Goal: Task Accomplishment & Management: Use online tool/utility

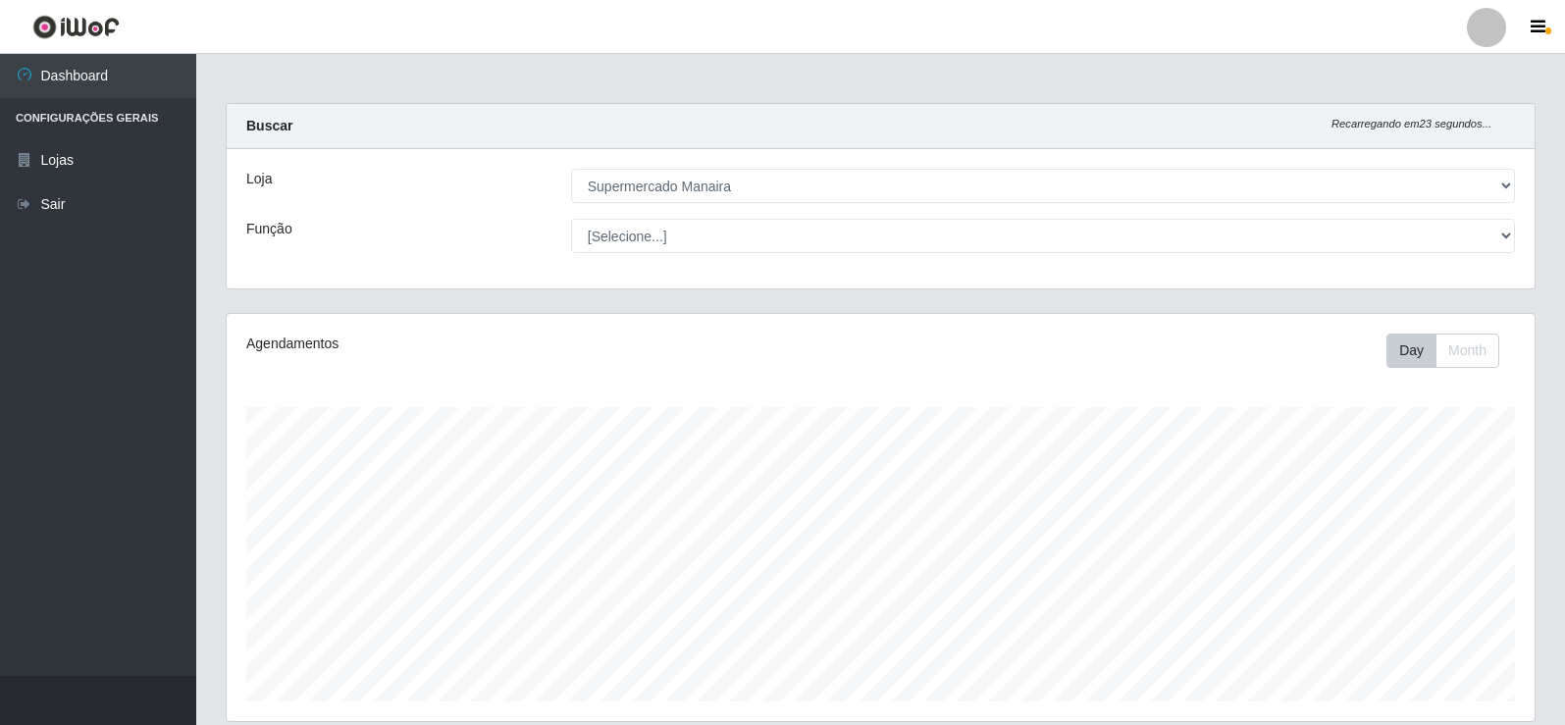
select select "443"
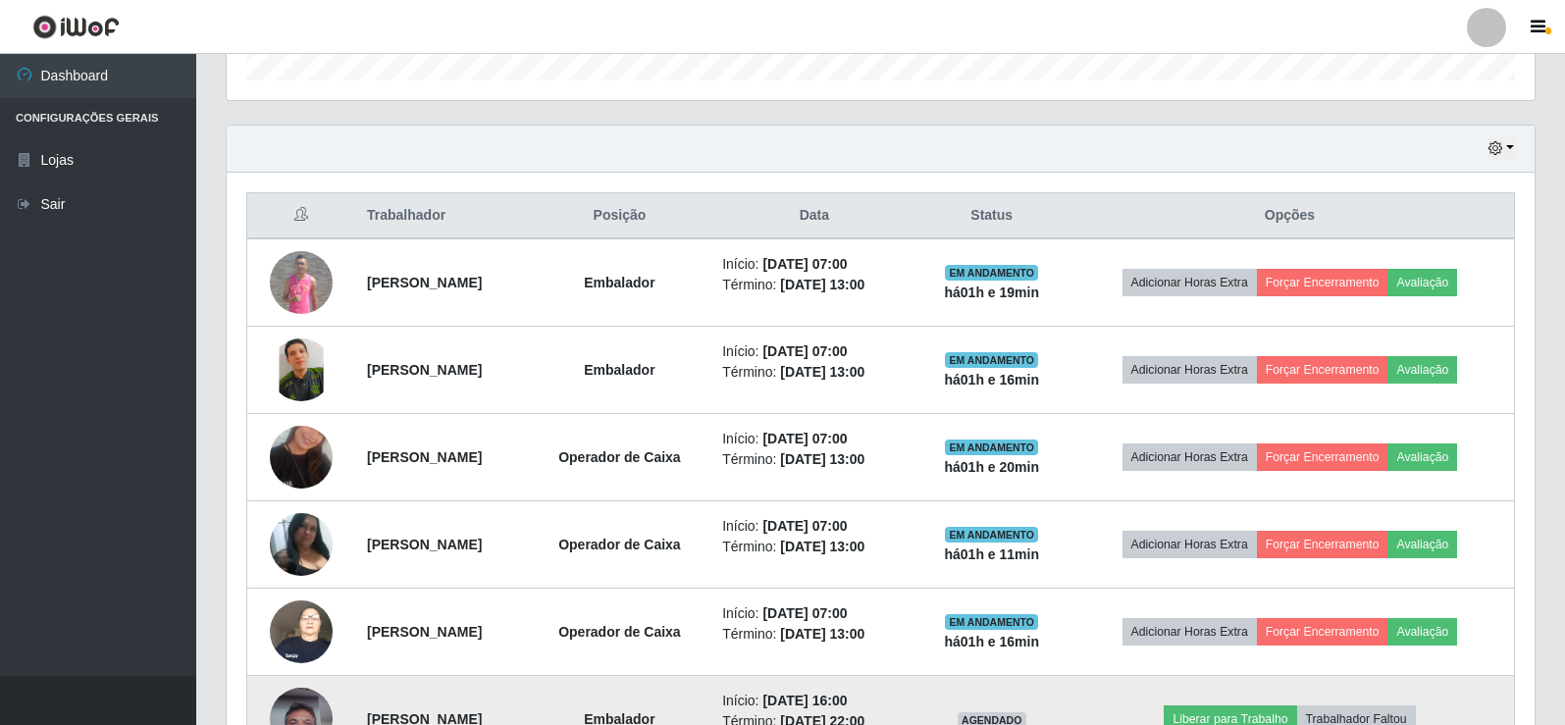
scroll to position [407, 1308]
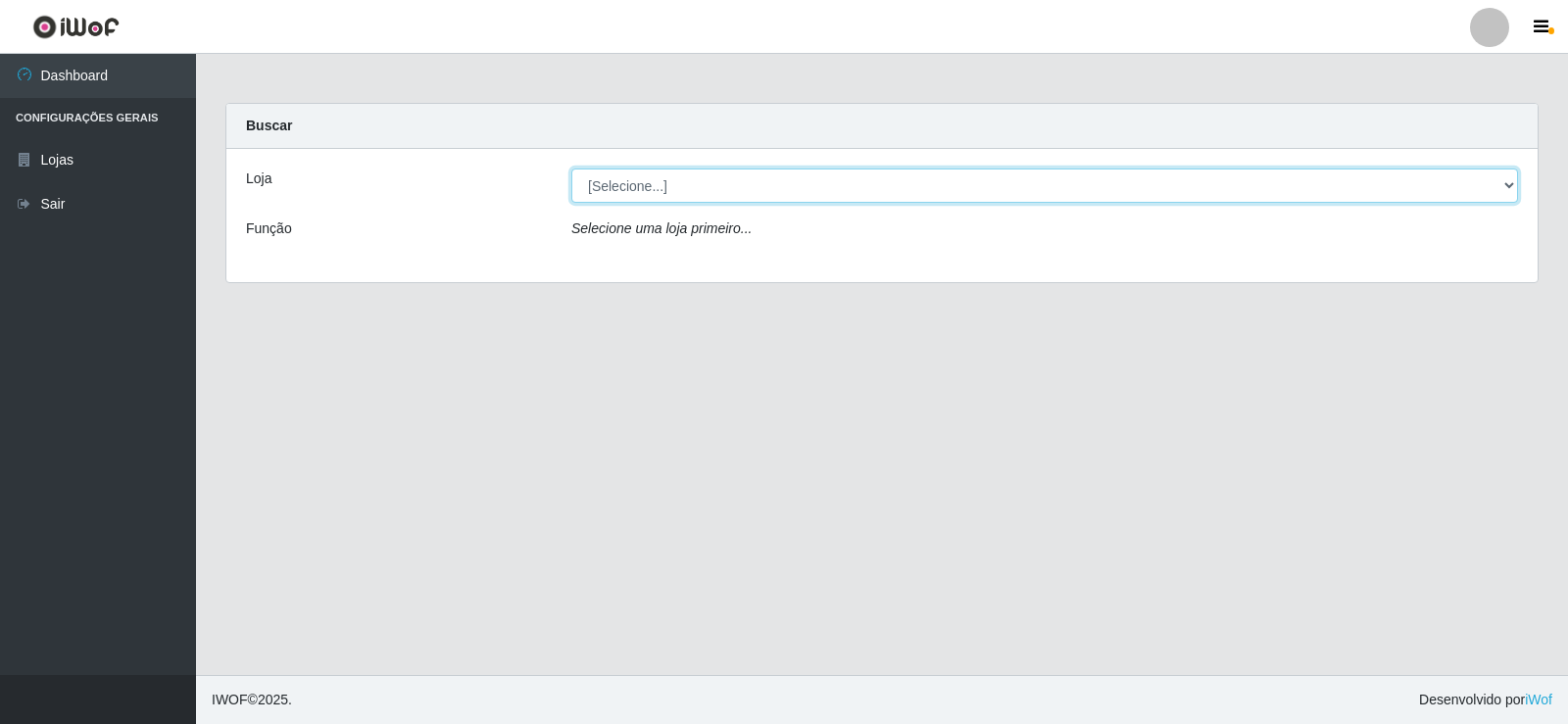
click at [1505, 183] on select "[Selecione...] Supermercado Manaira" at bounding box center [1045, 186] width 947 height 34
select select "443"
click at [571, 169] on select "[Selecione...] Supermercado Manaira" at bounding box center [1045, 186] width 947 height 34
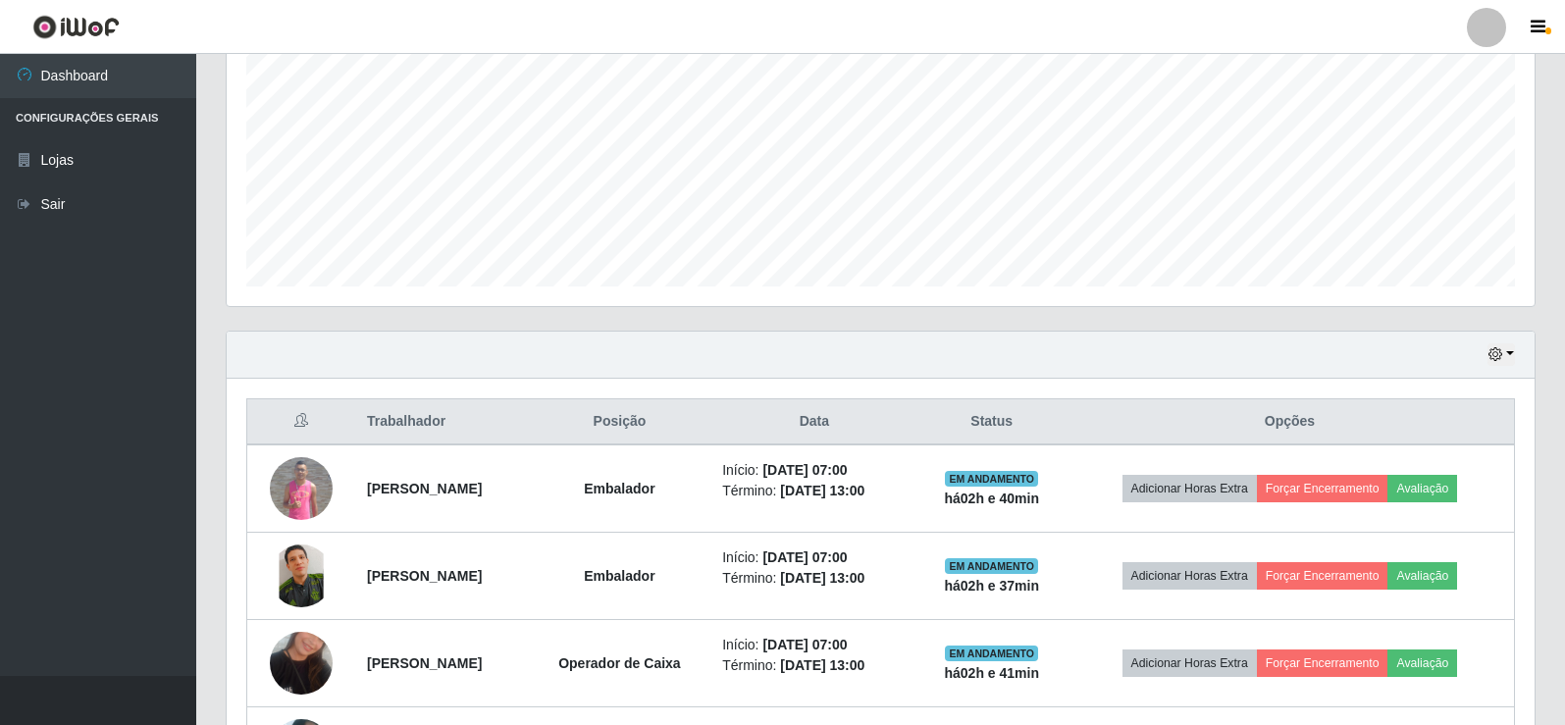
scroll to position [491, 0]
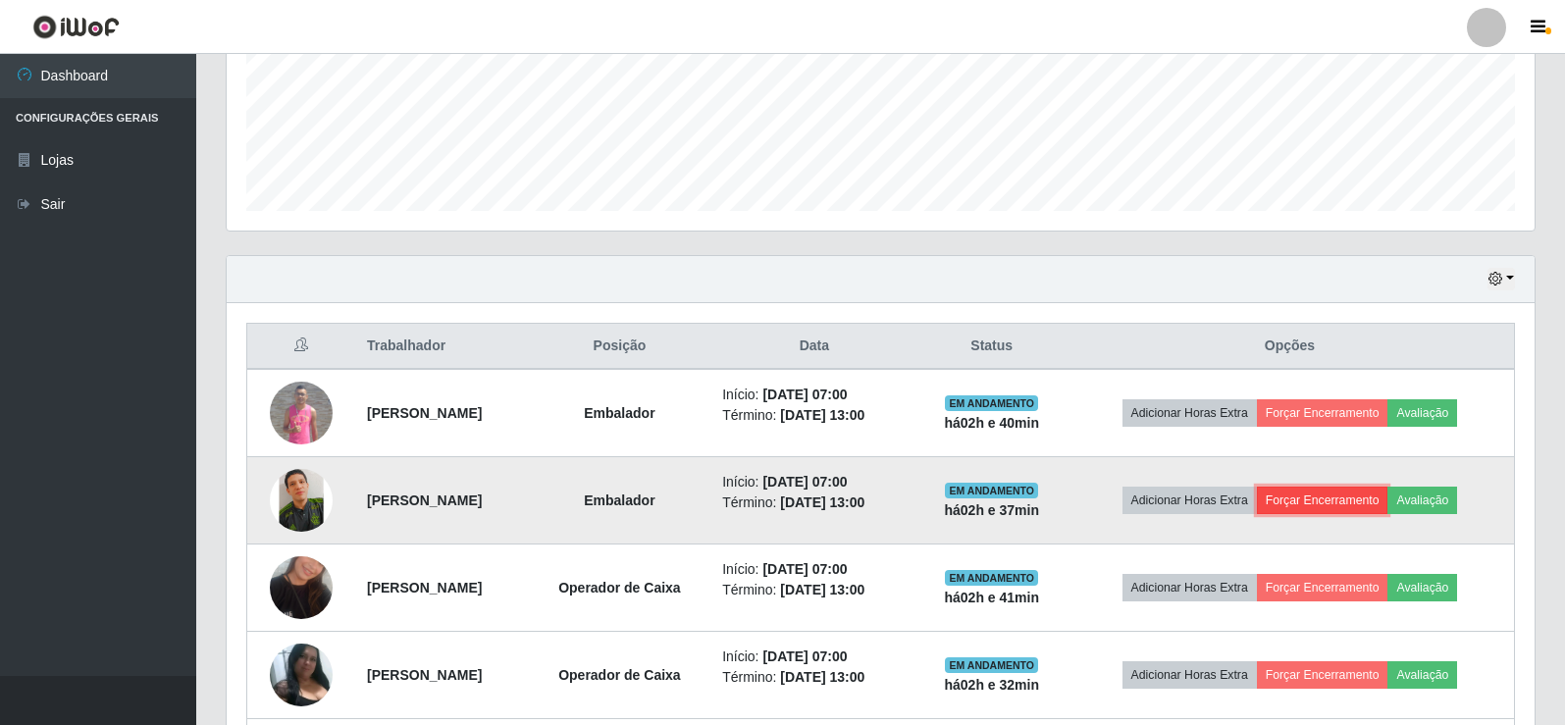
click at [1361, 499] on button "Forçar Encerramento" at bounding box center [1322, 500] width 131 height 27
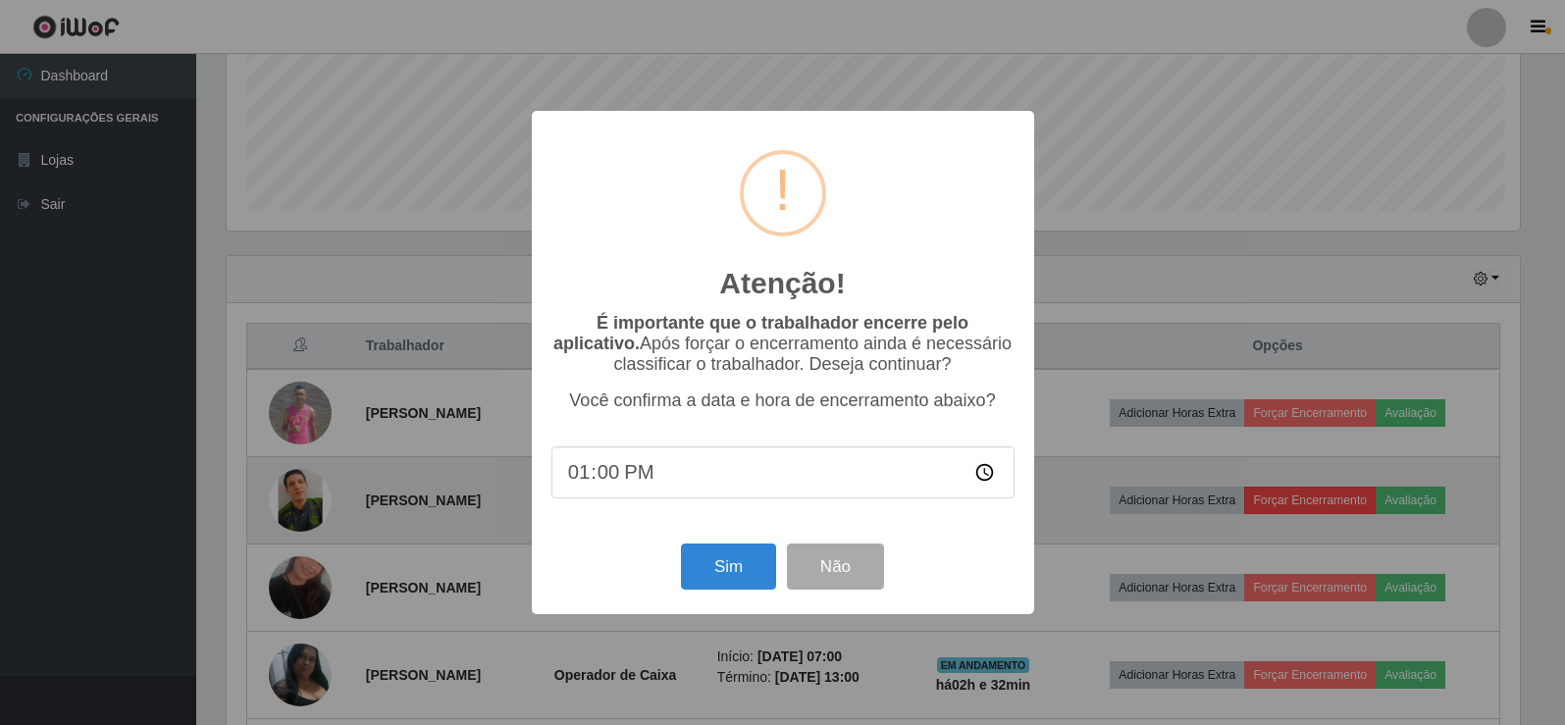
scroll to position [407, 1298]
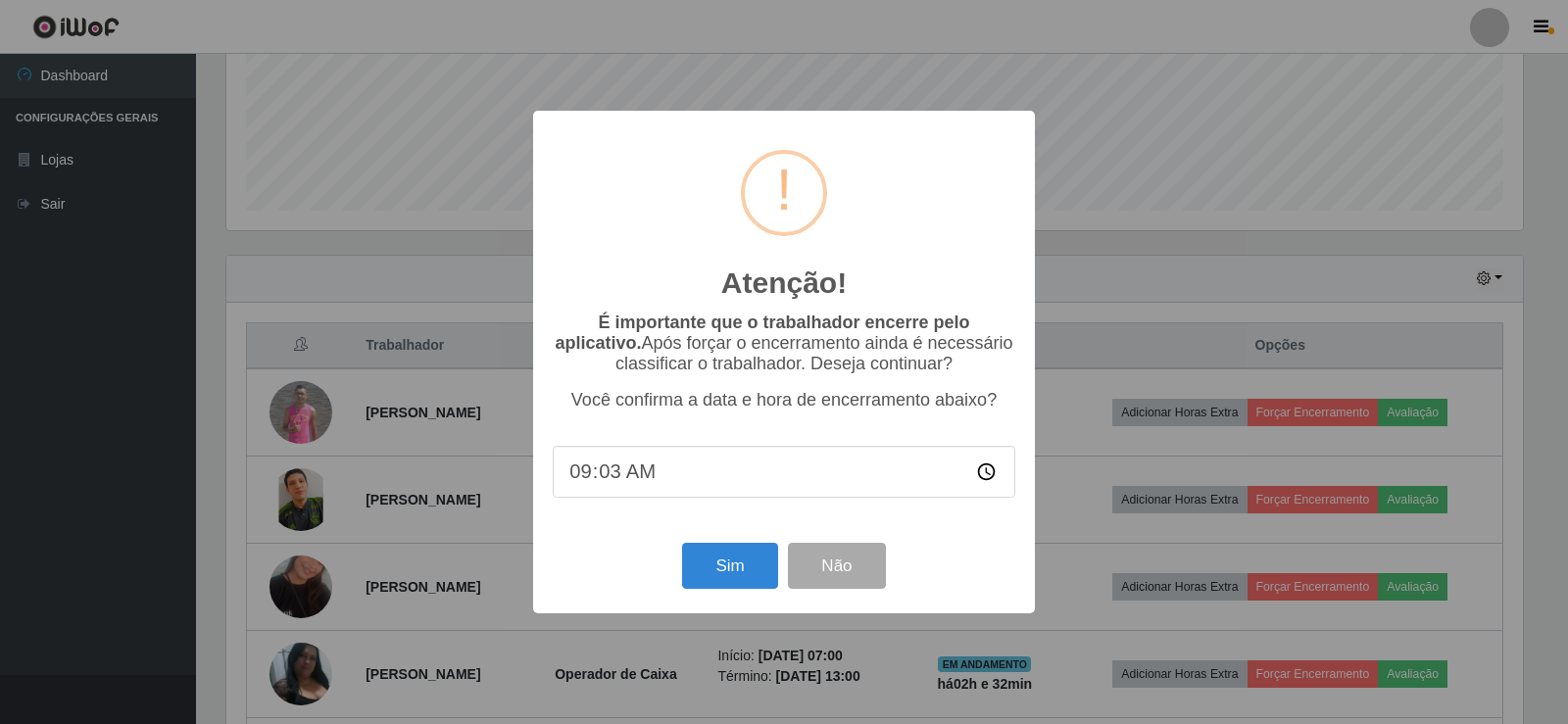
type input "09:37"
click at [708, 565] on button "Sim" at bounding box center [729, 566] width 95 height 46
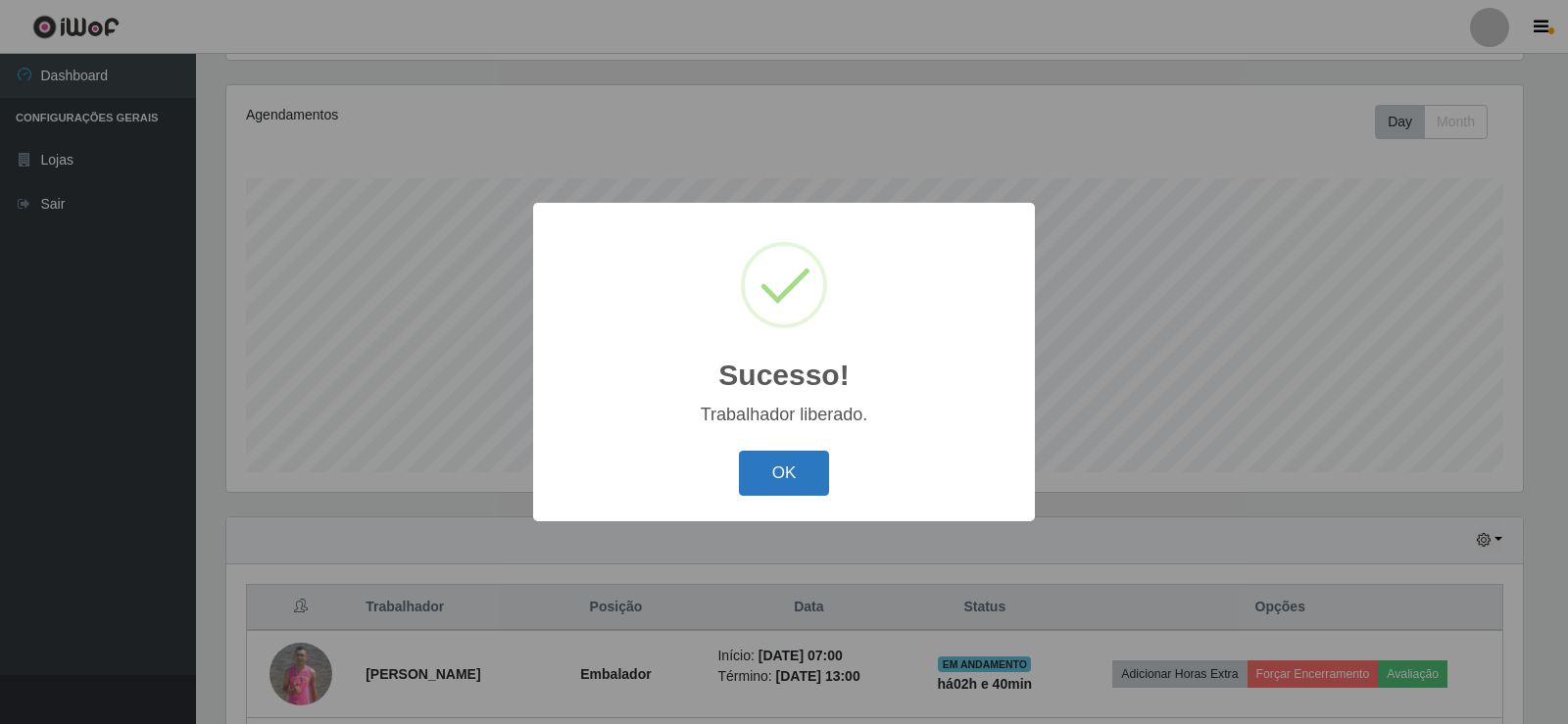
click at [796, 478] on button "OK" at bounding box center [784, 473] width 91 height 46
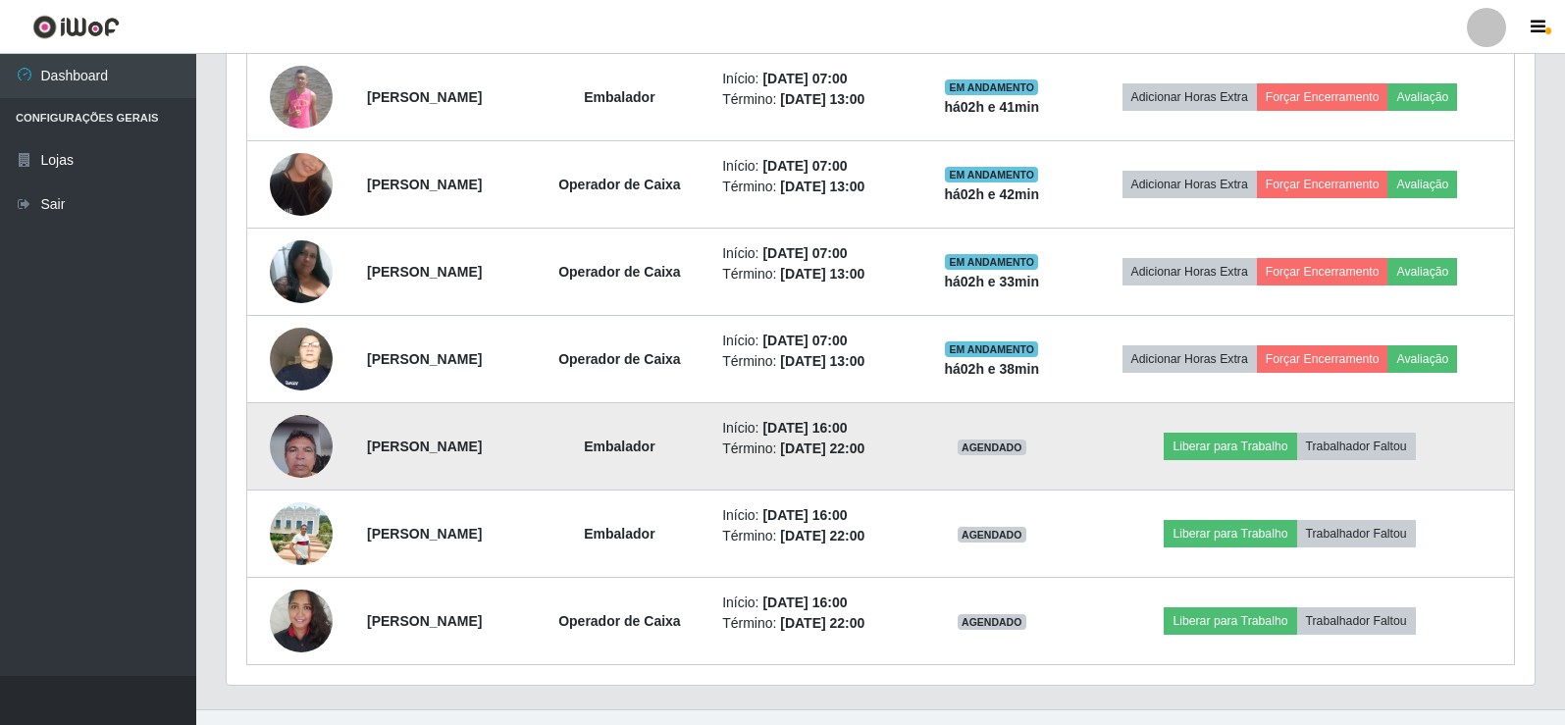
scroll to position [817, 0]
